Goal: Navigation & Orientation: Find specific page/section

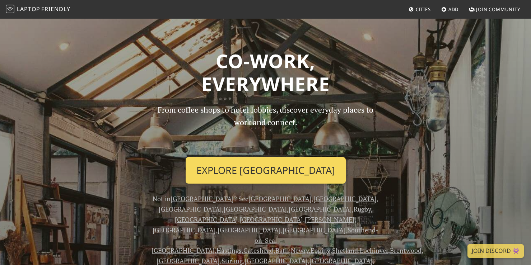
click at [262, 173] on link "Explore London" at bounding box center [266, 170] width 160 height 27
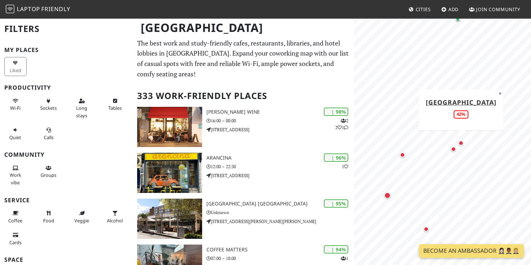
click at [462, 143] on div "Map marker" at bounding box center [461, 143] width 5 height 5
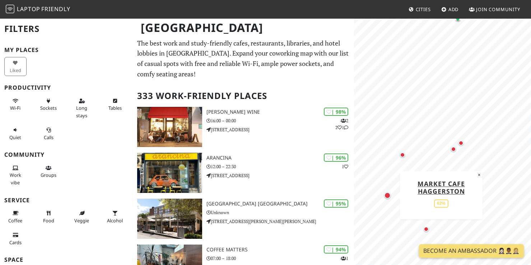
click at [387, 198] on div "Map marker" at bounding box center [387, 195] width 6 height 6
click at [387, 194] on div "Map marker" at bounding box center [387, 195] width 6 height 6
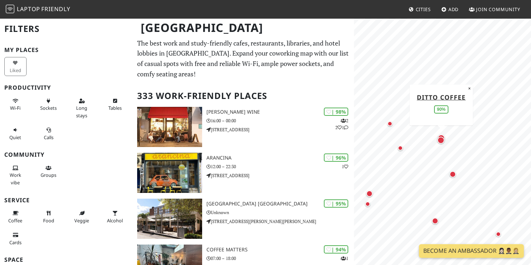
click at [445, 133] on div "Map marker" at bounding box center [441, 138] width 10 height 10
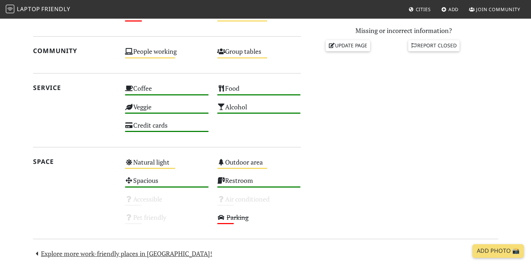
scroll to position [326, 0]
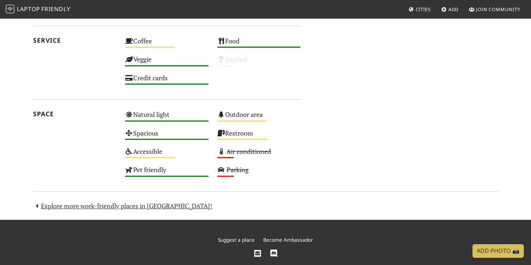
scroll to position [464, 0]
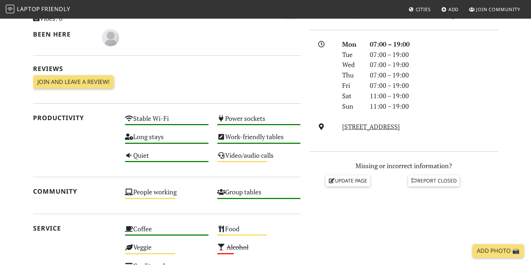
scroll to position [190, 0]
